Goal: Task Accomplishment & Management: Manage account settings

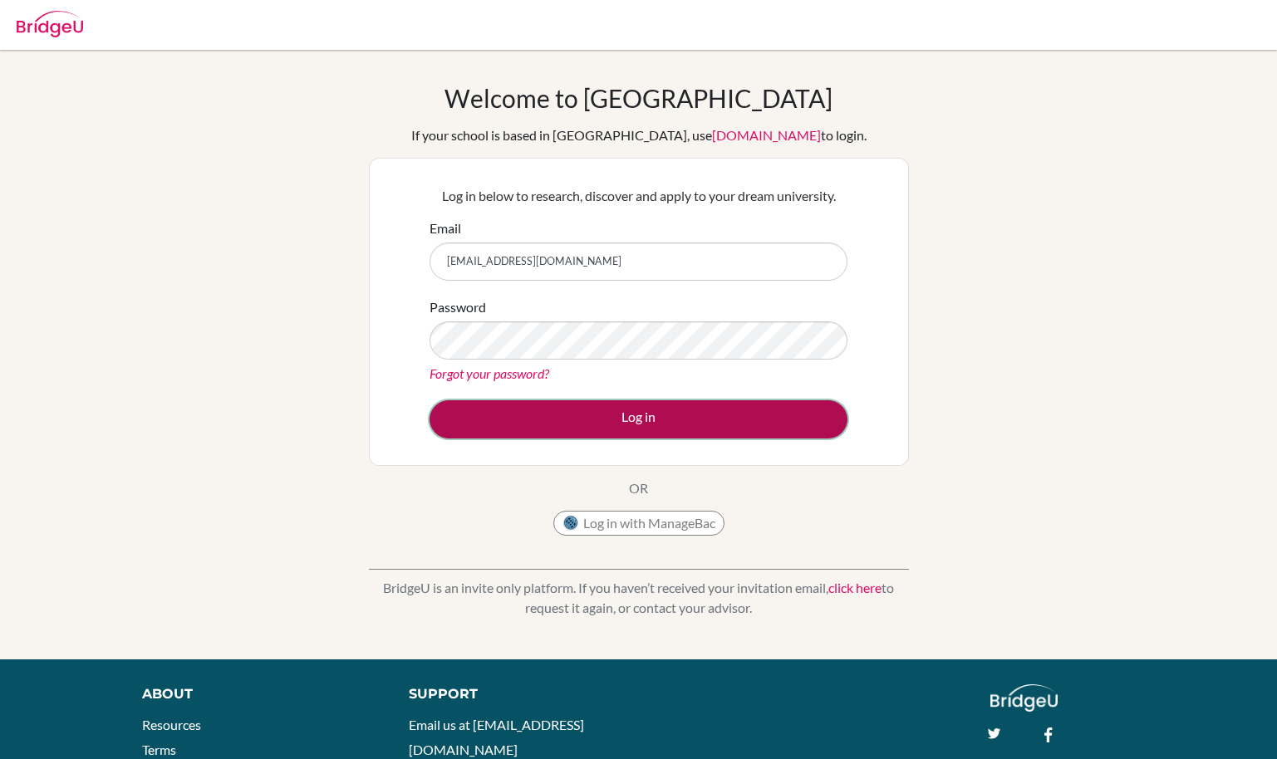
click at [620, 423] on button "Log in" at bounding box center [639, 419] width 418 height 38
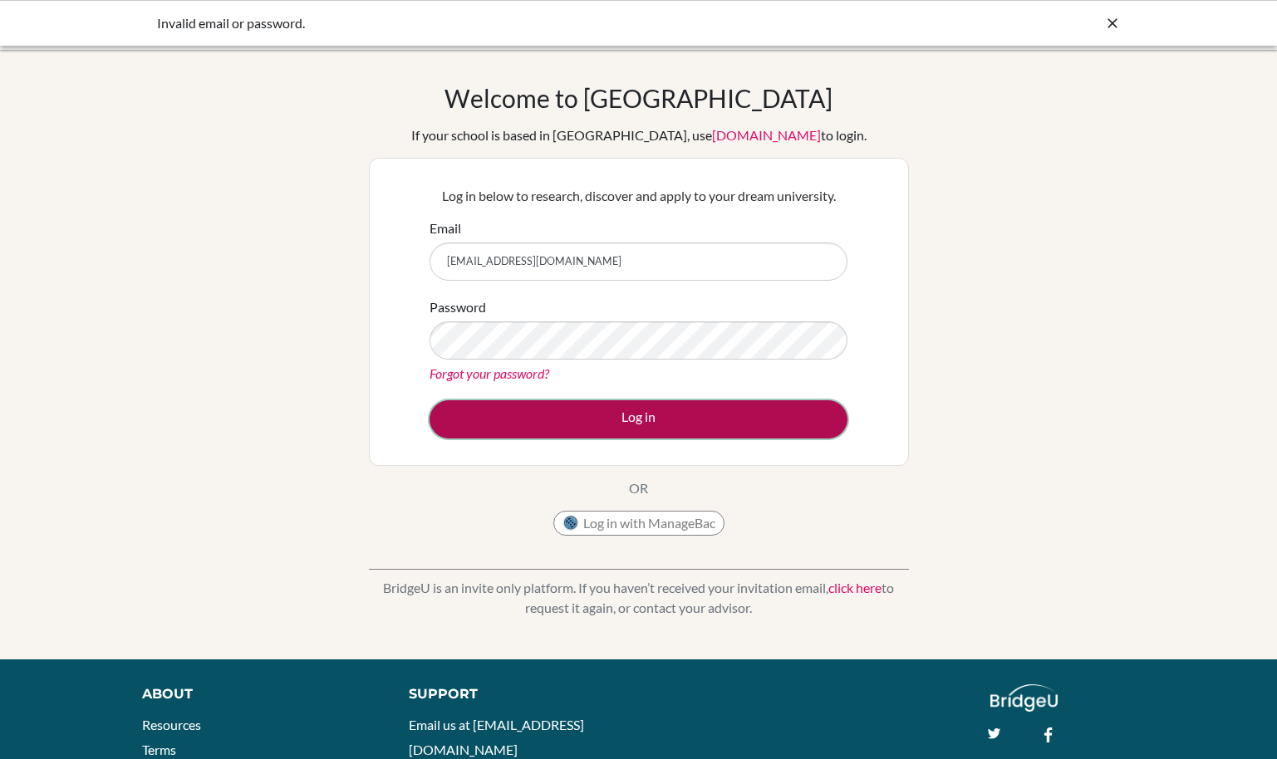
click at [719, 410] on button "Log in" at bounding box center [639, 419] width 418 height 38
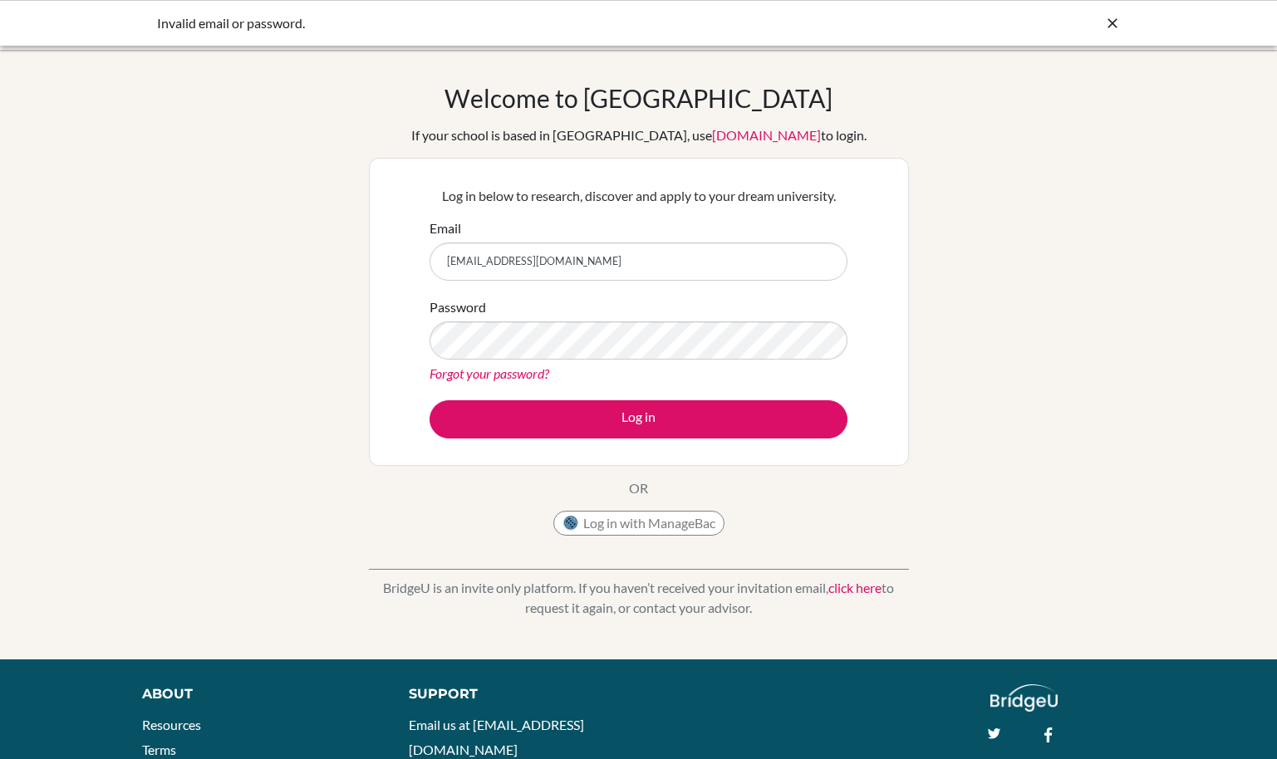
click at [1117, 19] on icon at bounding box center [1112, 23] width 17 height 17
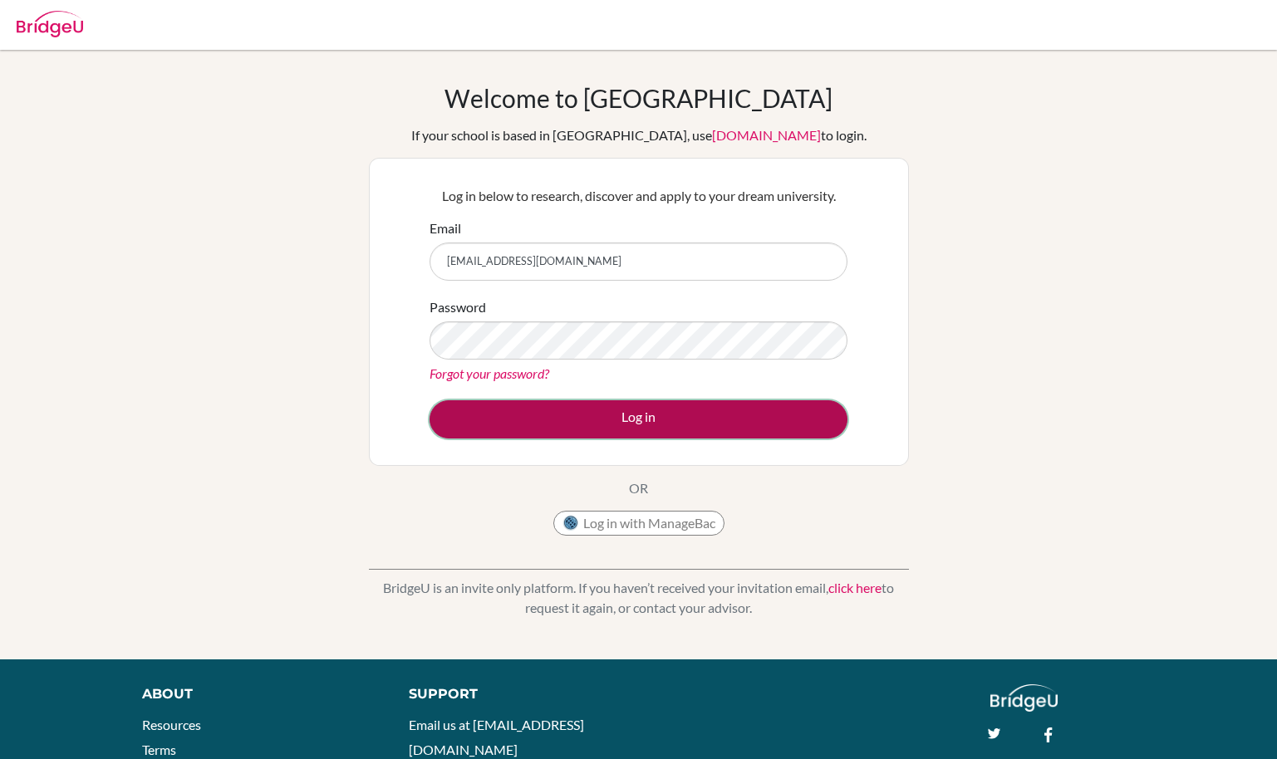
click at [623, 428] on button "Log in" at bounding box center [639, 419] width 418 height 38
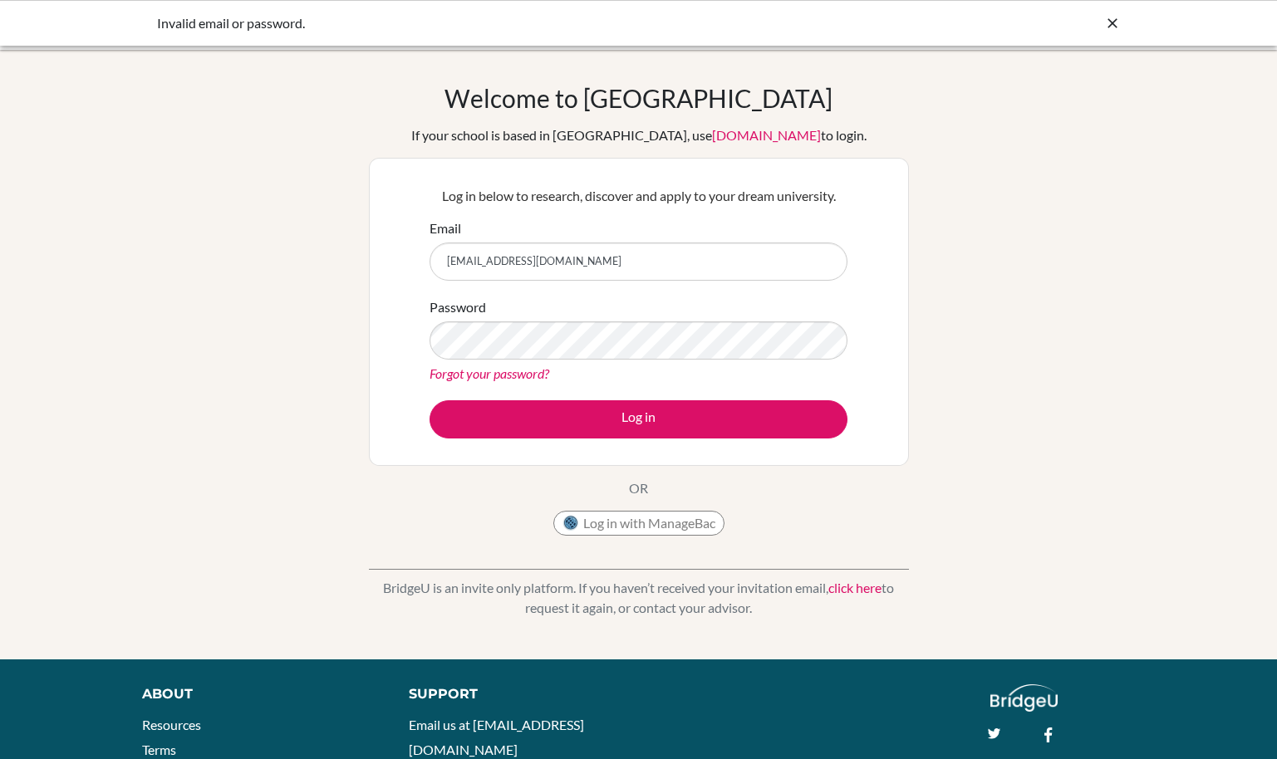
click at [1113, 15] on icon at bounding box center [1112, 23] width 17 height 17
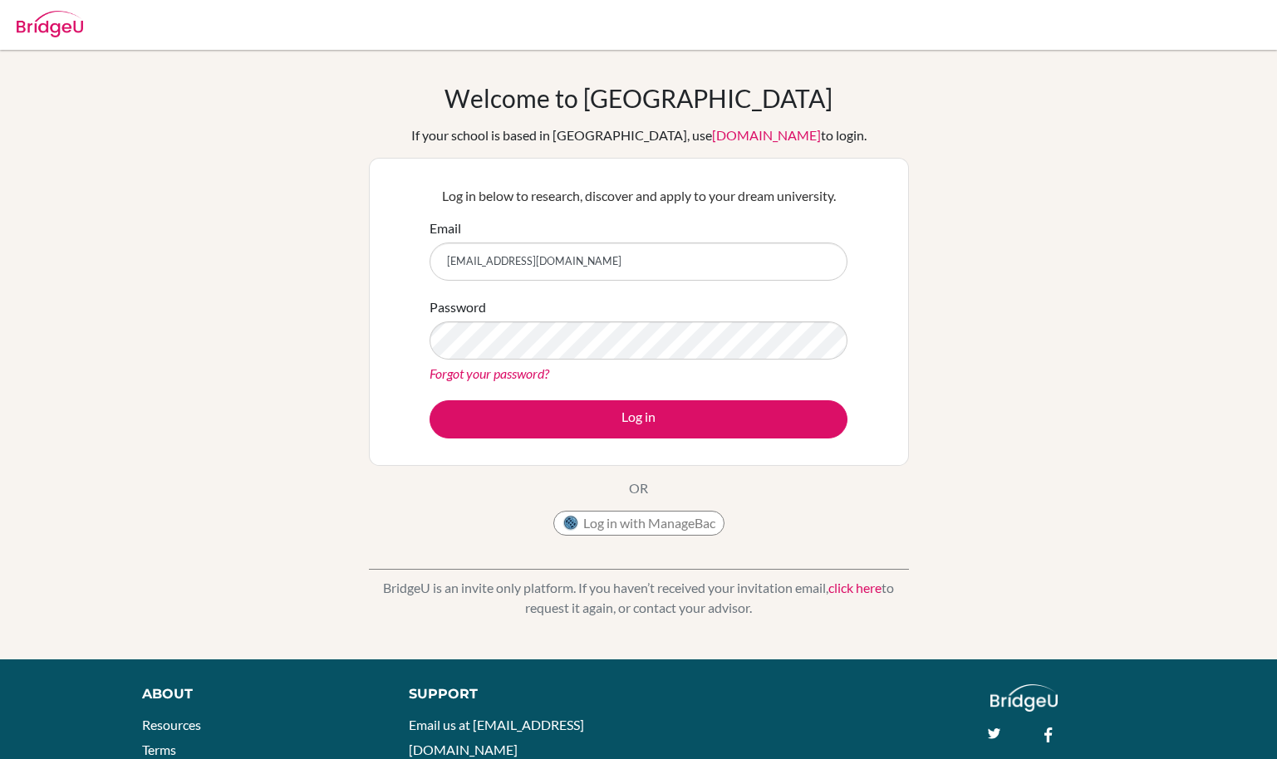
click at [725, 129] on link "[DOMAIN_NAME]" at bounding box center [766, 135] width 109 height 16
